Goal: Information Seeking & Learning: Learn about a topic

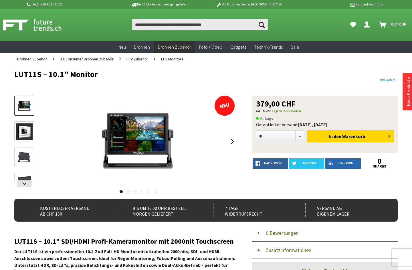
click at [23, 158] on img at bounding box center [24, 157] width 17 height 13
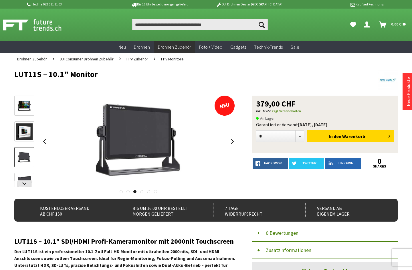
click at [29, 132] on img at bounding box center [24, 131] width 17 height 17
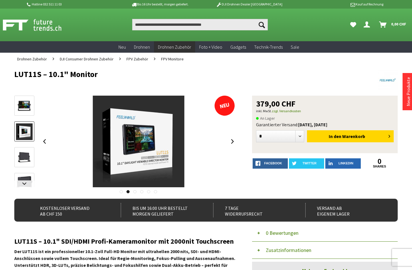
click at [23, 179] on img at bounding box center [24, 183] width 17 height 17
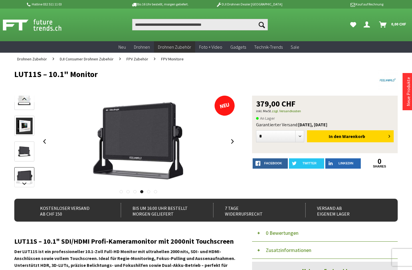
click at [25, 178] on img at bounding box center [24, 177] width 17 height 17
click at [27, 157] on img at bounding box center [24, 151] width 17 height 13
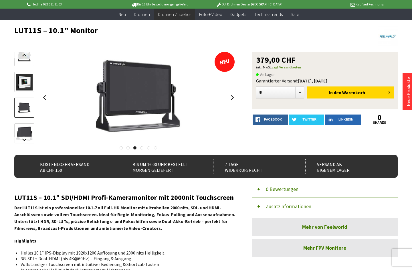
scroll to position [35, 0]
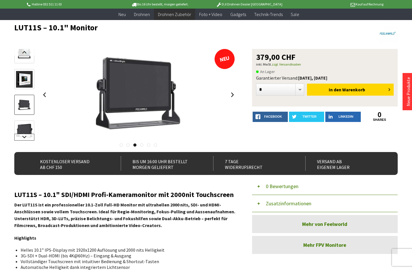
click at [24, 137] on link at bounding box center [24, 137] width 20 height 7
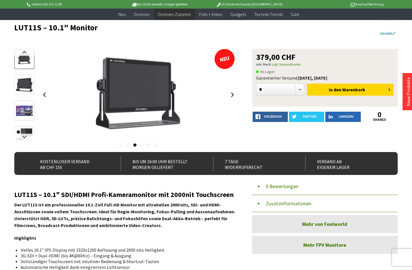
click at [24, 117] on link at bounding box center [24, 111] width 20 height 20
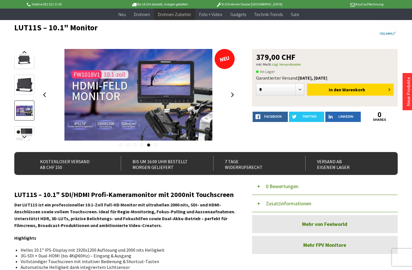
click at [26, 127] on link at bounding box center [24, 136] width 20 height 20
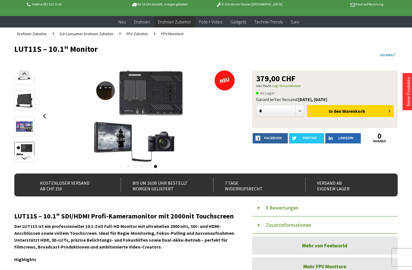
scroll to position [25, 0]
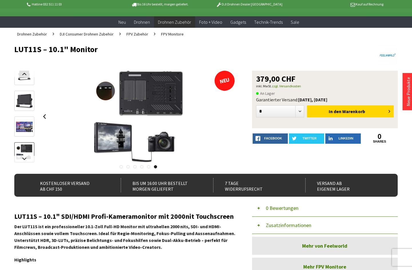
click at [26, 101] on img at bounding box center [24, 101] width 17 height 17
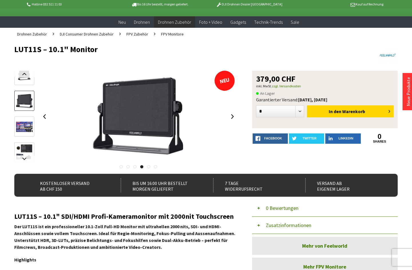
click at [25, 126] on img at bounding box center [24, 127] width 17 height 10
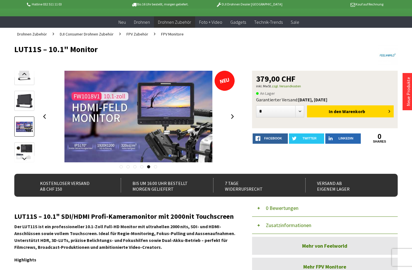
click at [28, 147] on img at bounding box center [24, 152] width 16 height 17
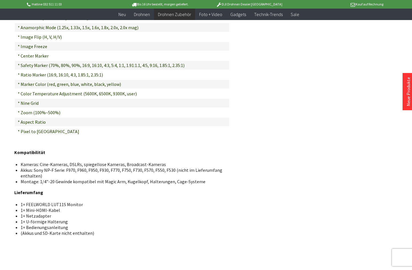
scroll to position [1086, 0]
